Goal: Find specific fact: Find specific fact

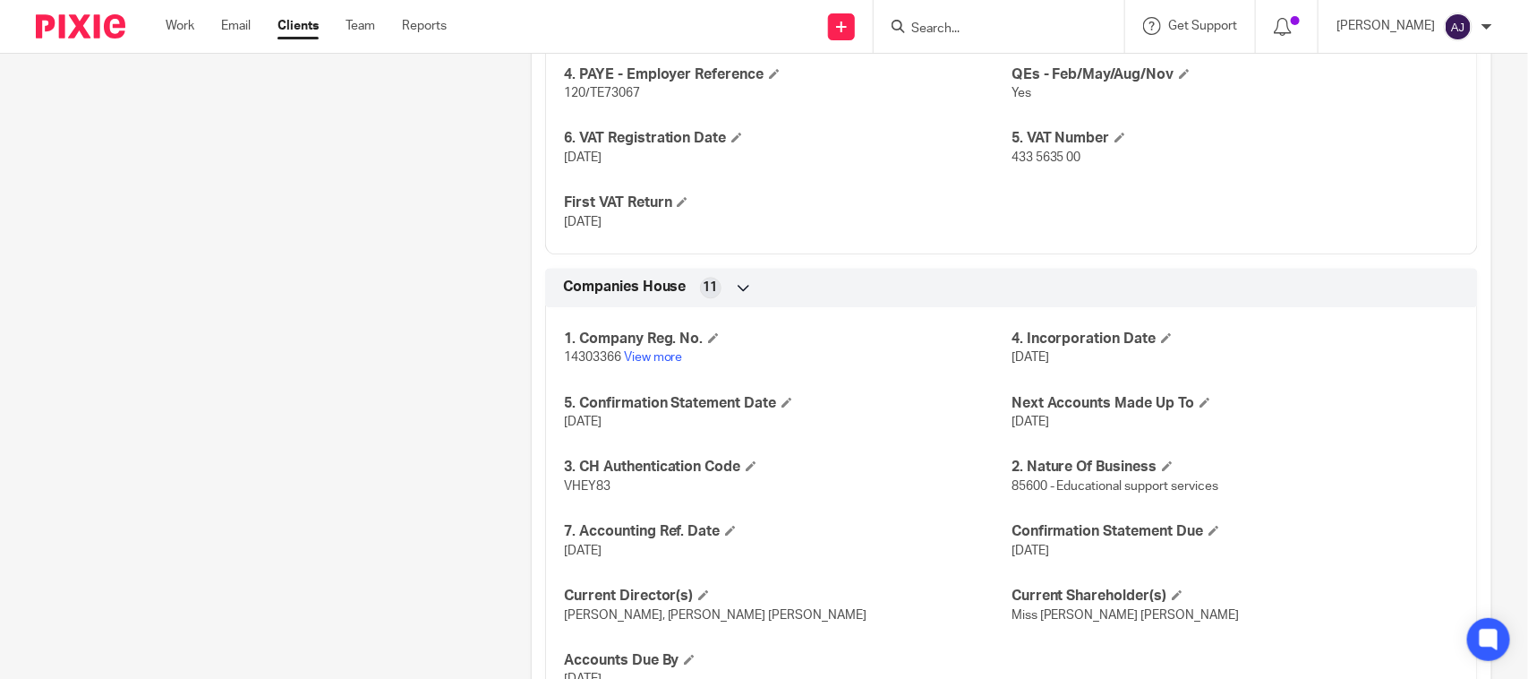
scroll to position [1844, 0]
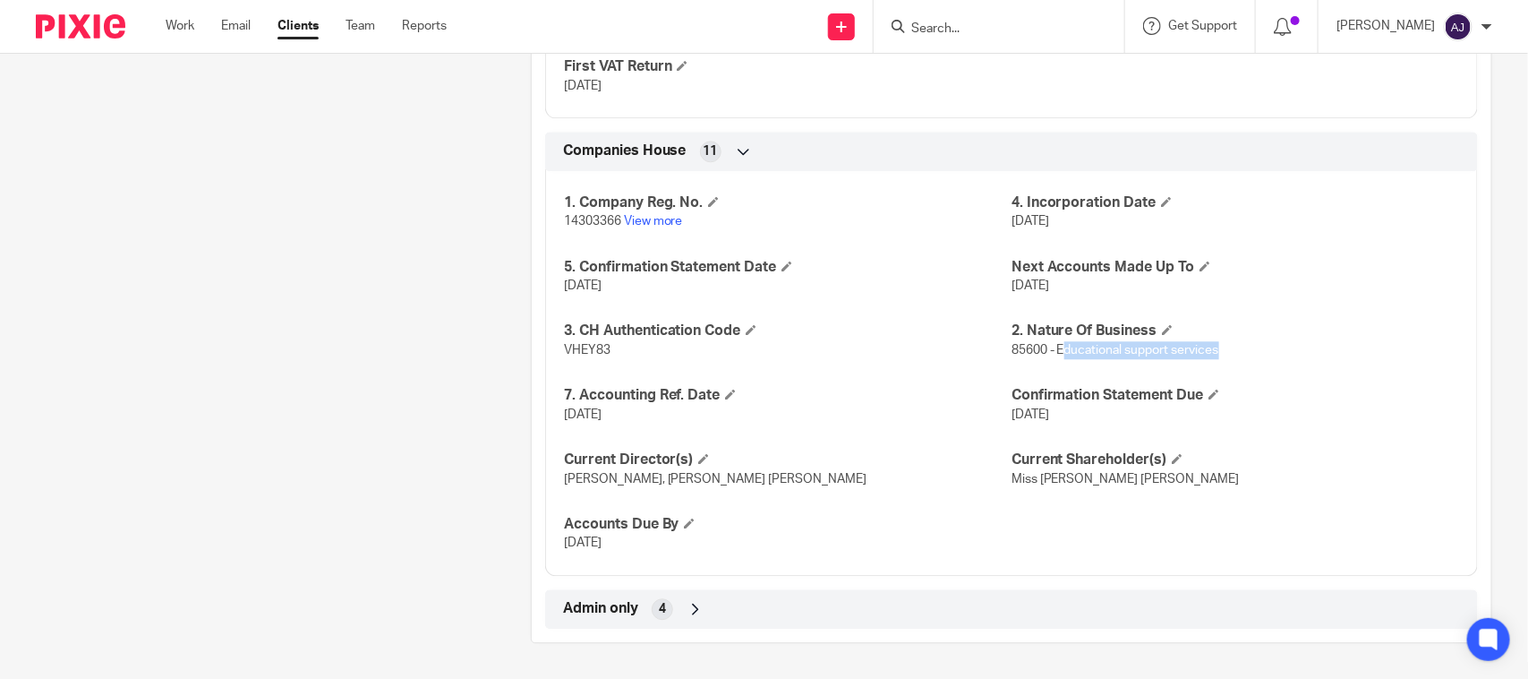
drag, startPoint x: 1052, startPoint y: 354, endPoint x: 1231, endPoint y: 354, distance: 179.0
click at [1231, 354] on p "85600 - Educational support services" at bounding box center [1236, 350] width 448 height 18
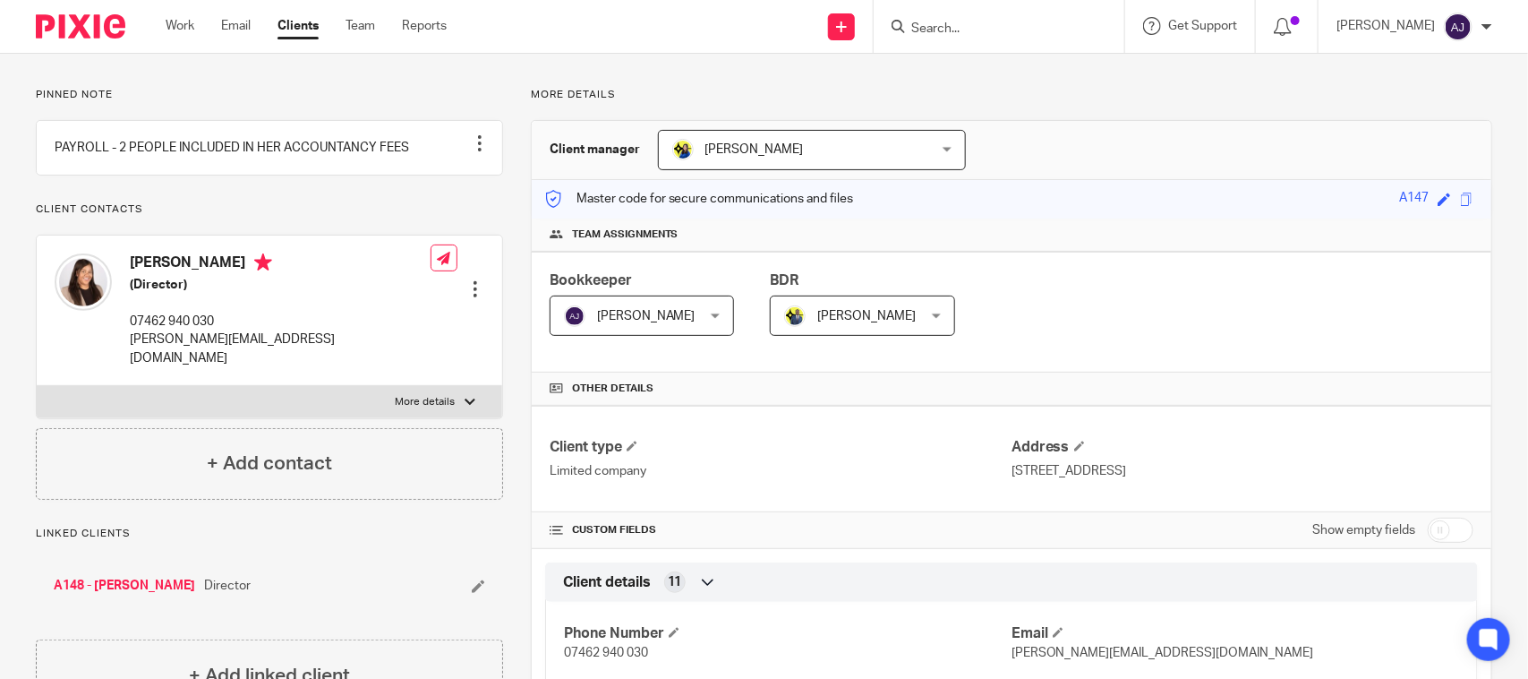
scroll to position [0, 0]
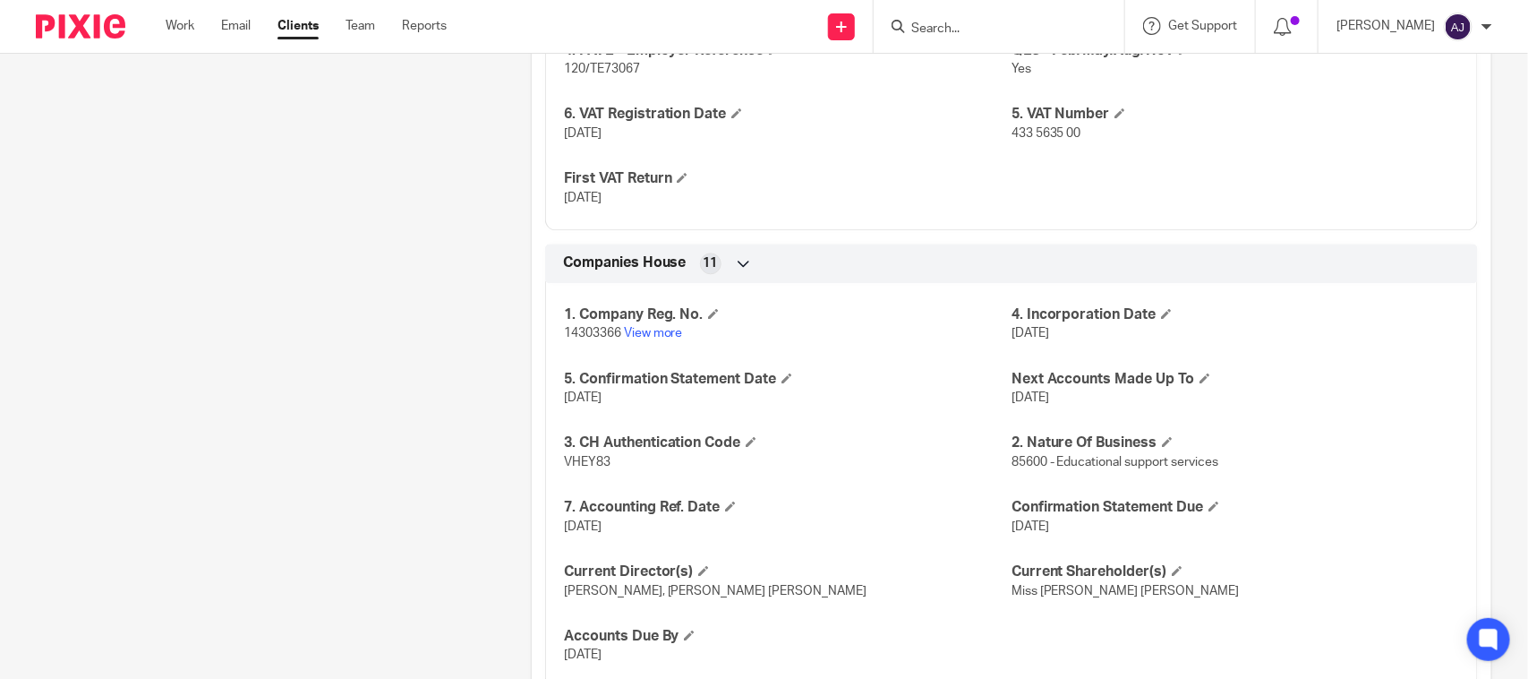
scroll to position [1844, 0]
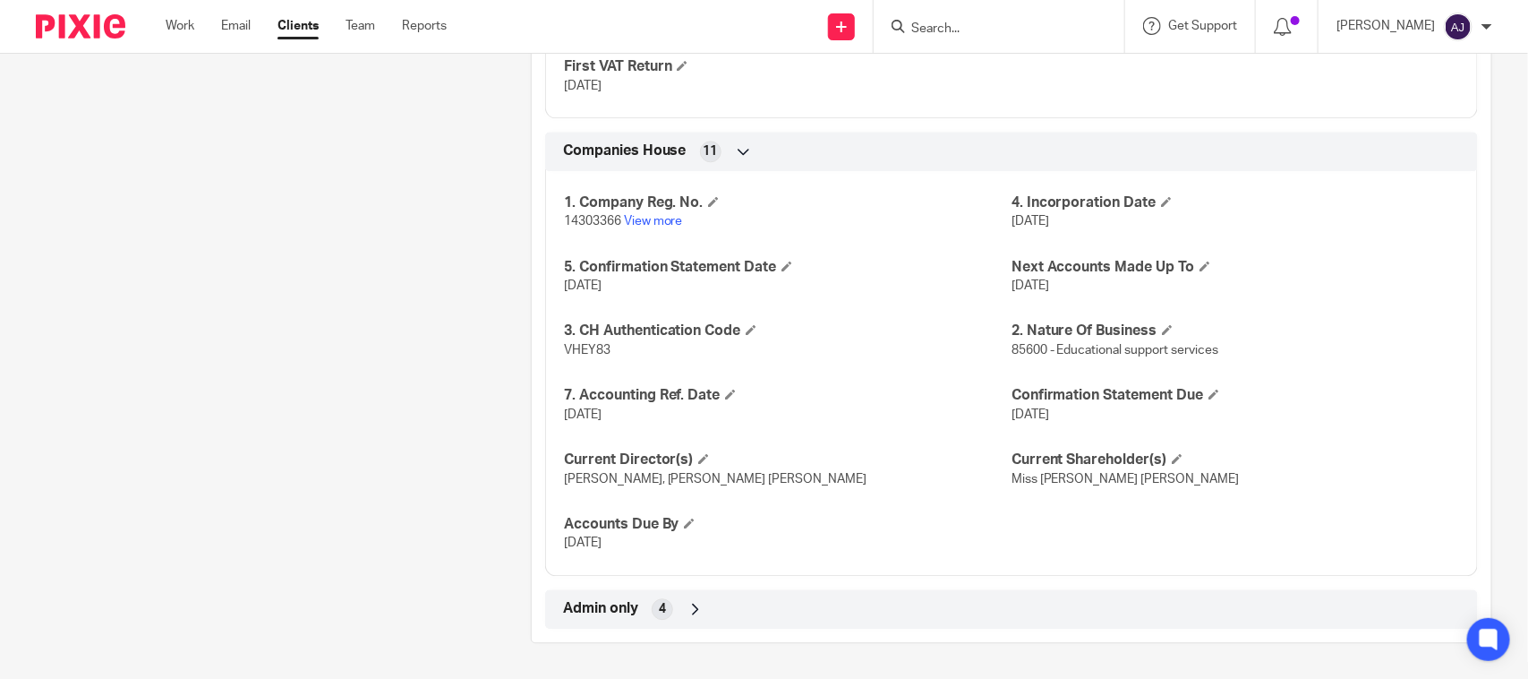
click at [687, 610] on icon at bounding box center [696, 609] width 18 height 18
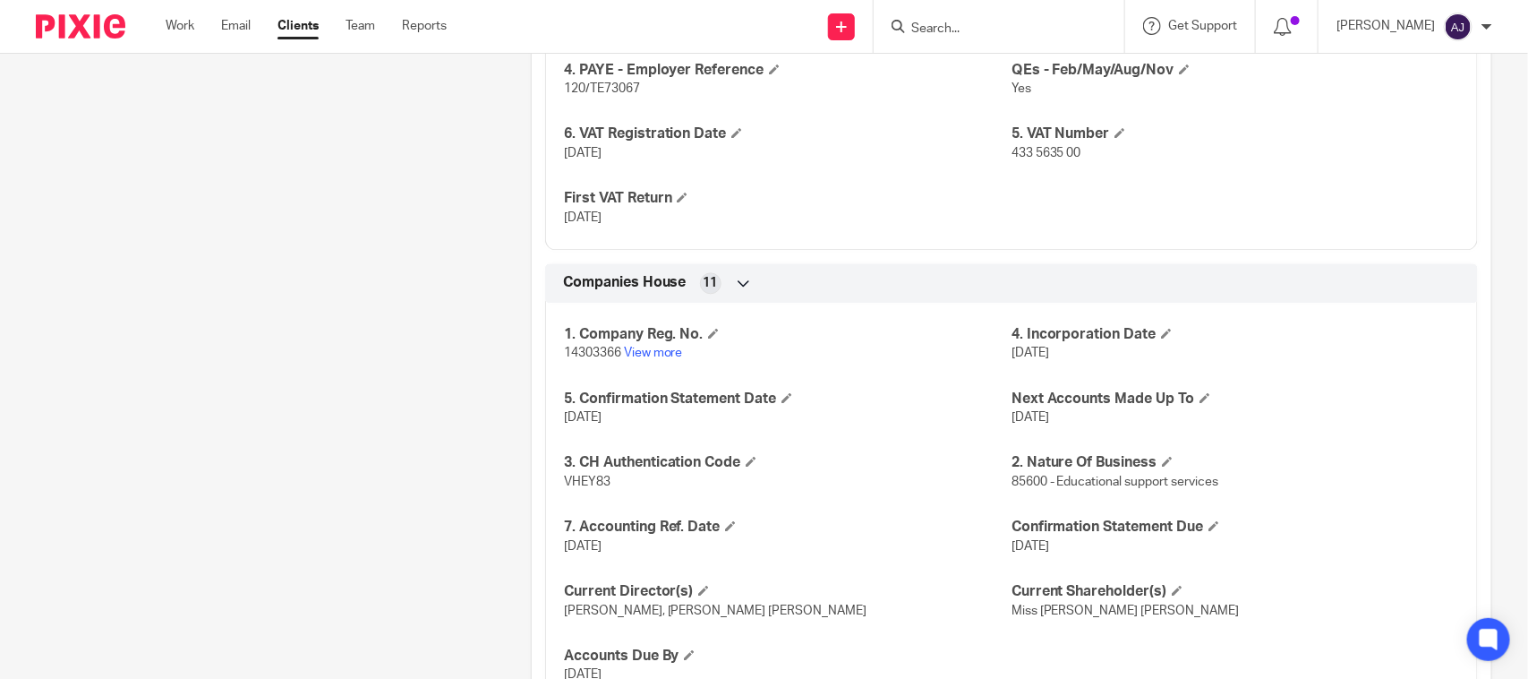
scroll to position [1656, 0]
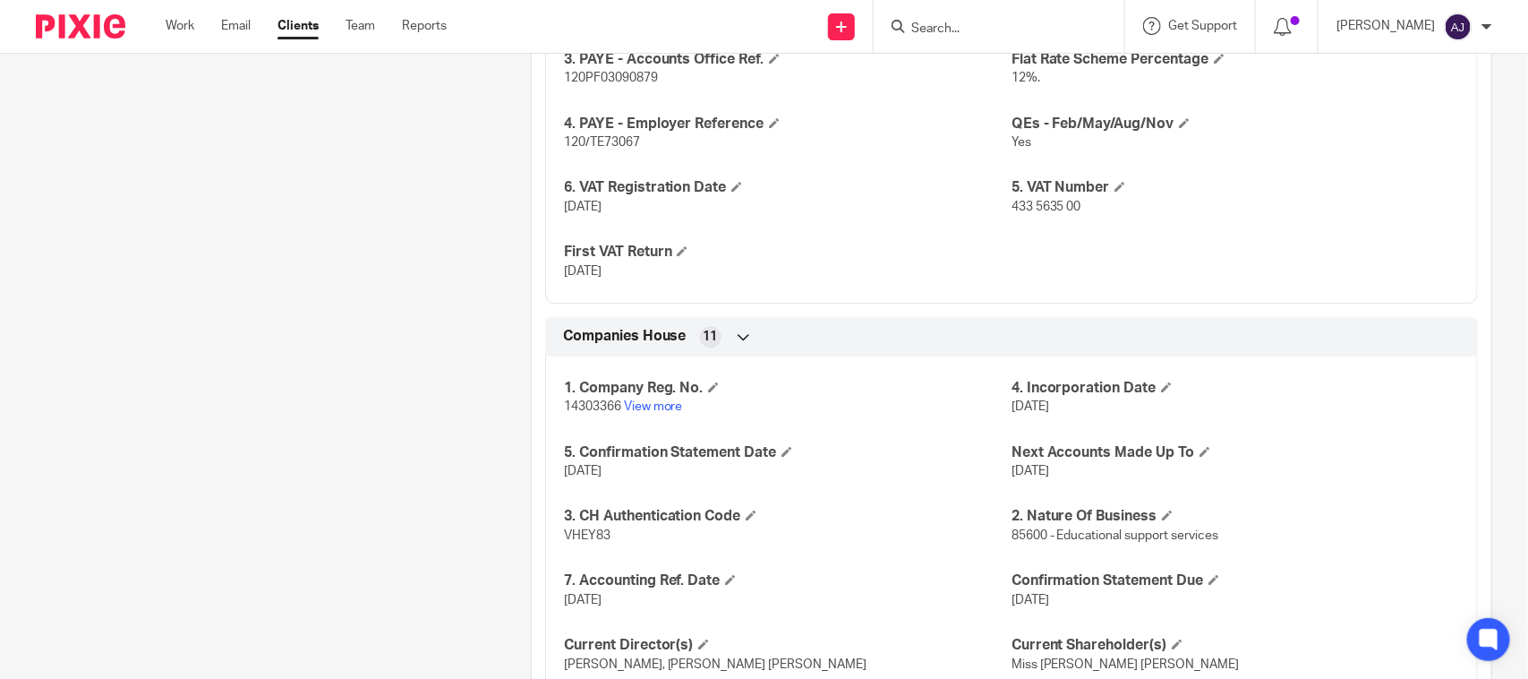
click at [745, 338] on icon at bounding box center [744, 337] width 18 height 18
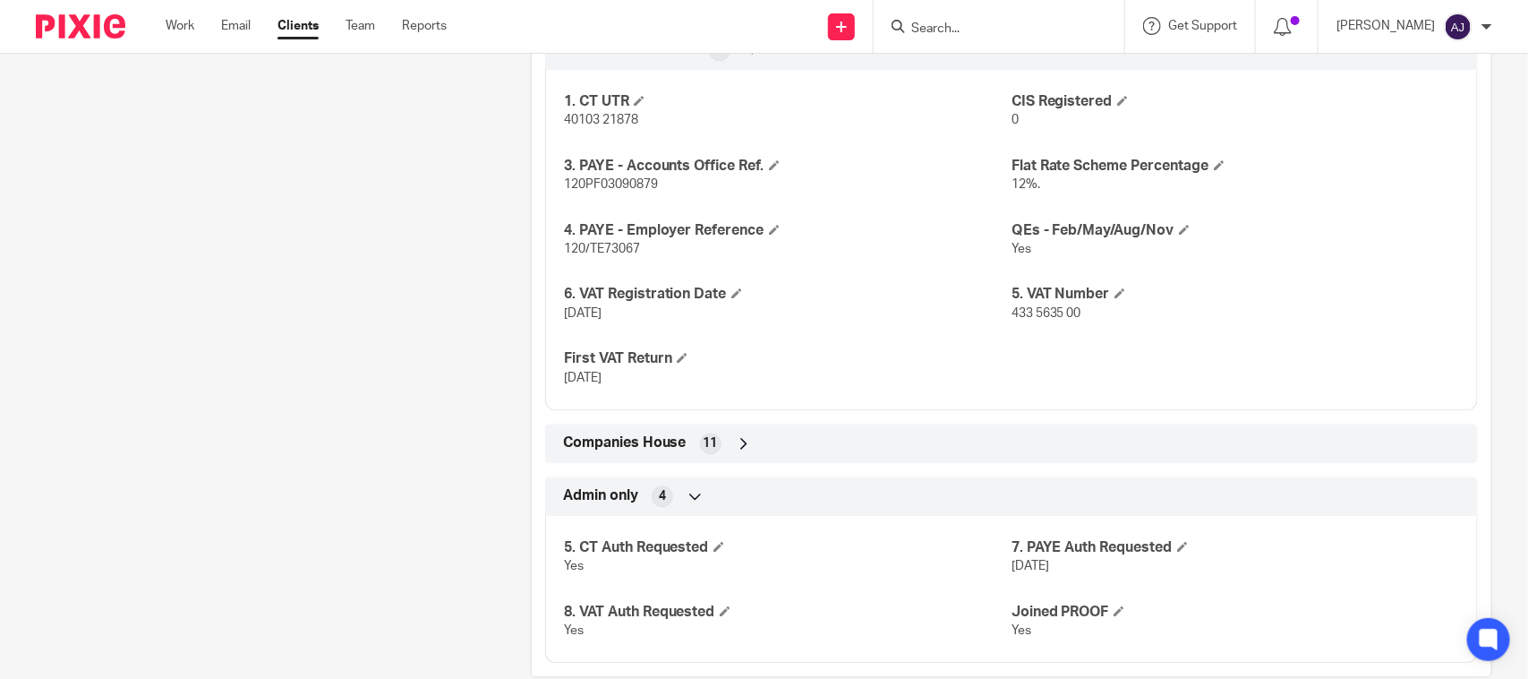
scroll to position [1586, 0]
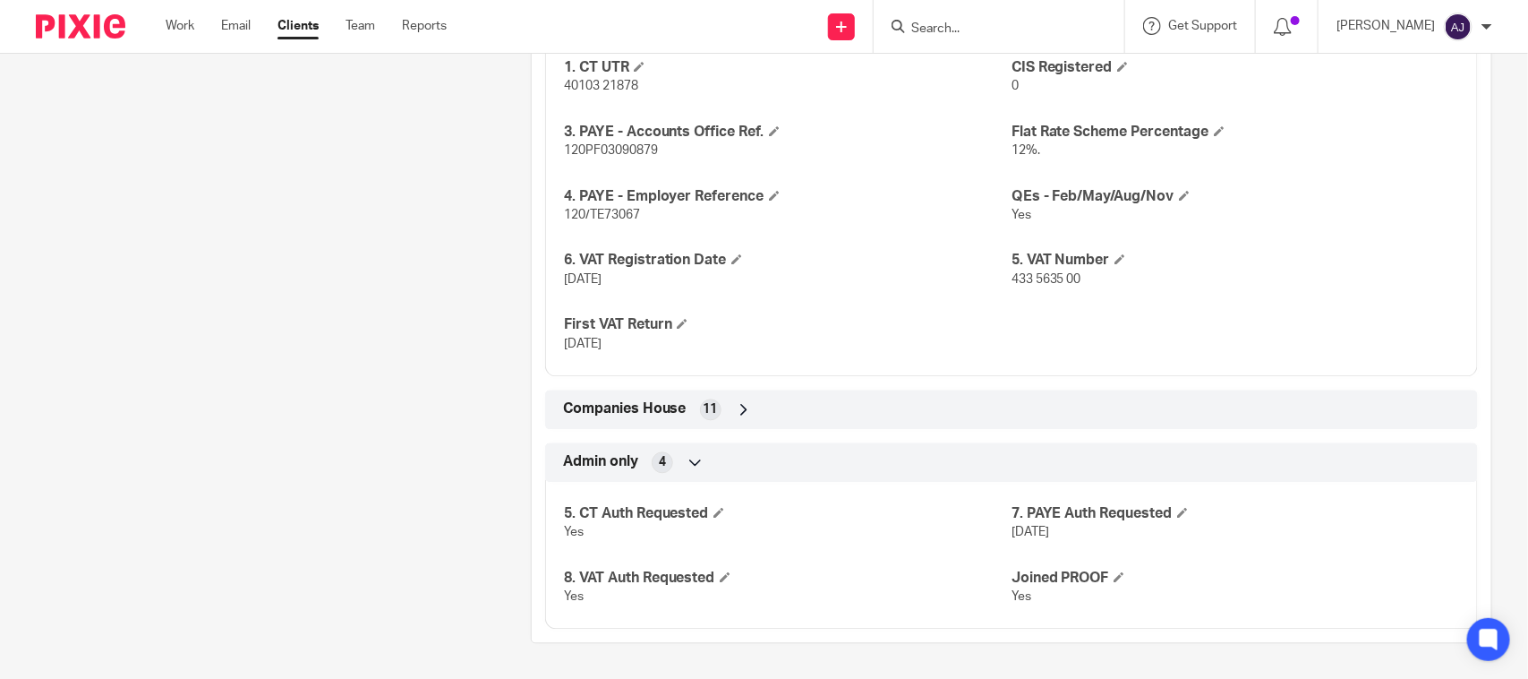
click at [734, 398] on div "Companies House 11" at bounding box center [1012, 409] width 906 height 30
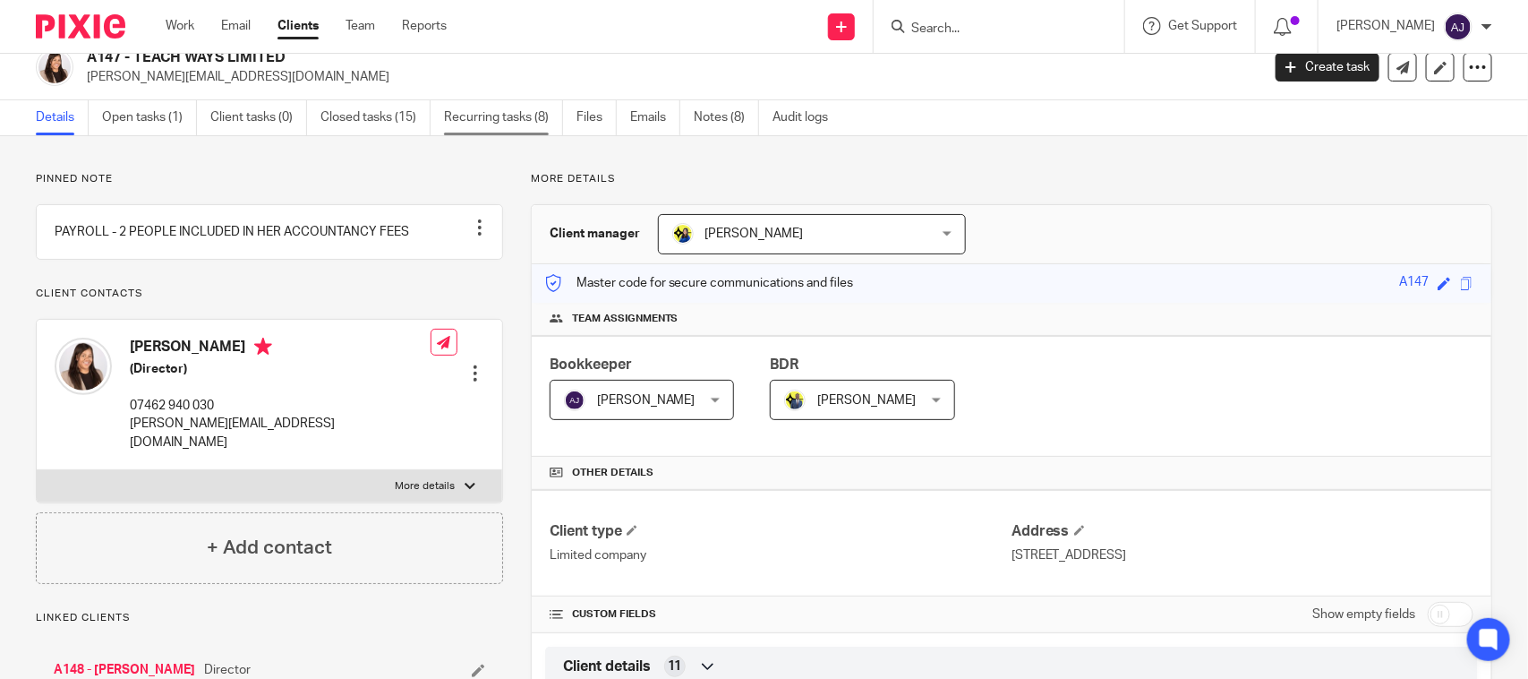
scroll to position [0, 0]
